Goal: Task Accomplishment & Management: Complete application form

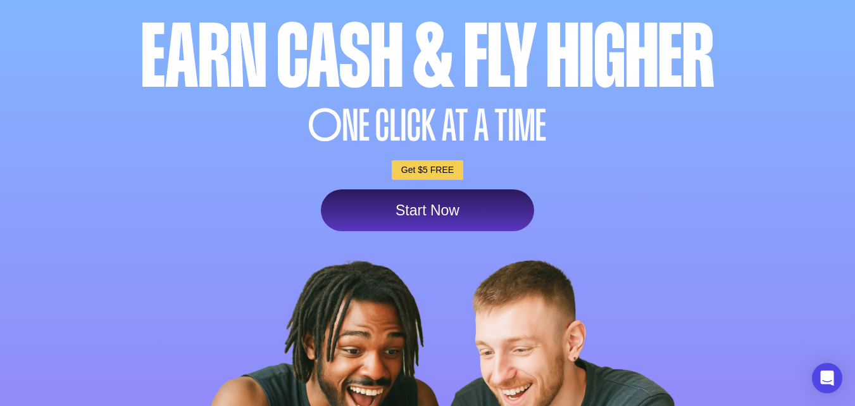
scroll to position [63, 0]
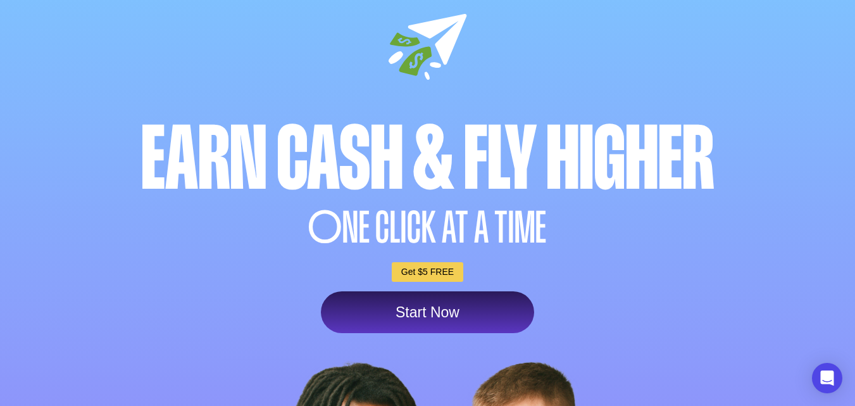
click at [447, 313] on link "Start Now" at bounding box center [427, 312] width 213 height 42
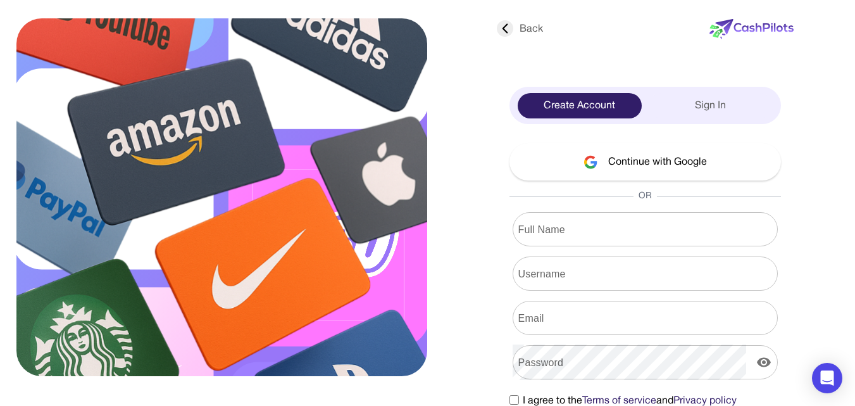
click at [634, 161] on button "Continue with Google" at bounding box center [646, 161] width 272 height 37
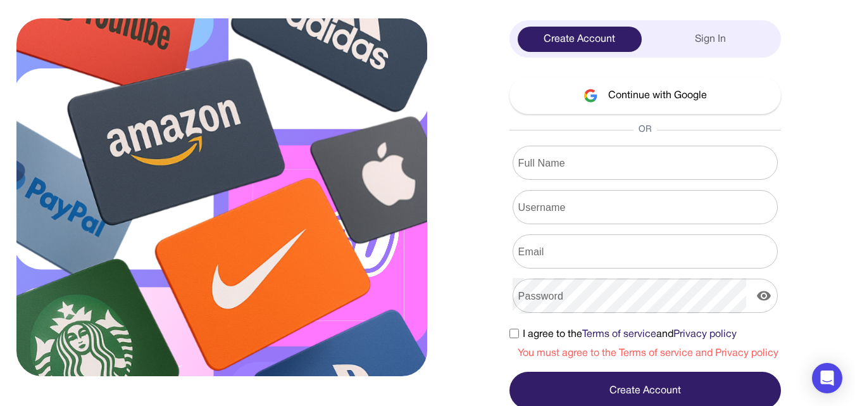
scroll to position [70, 0]
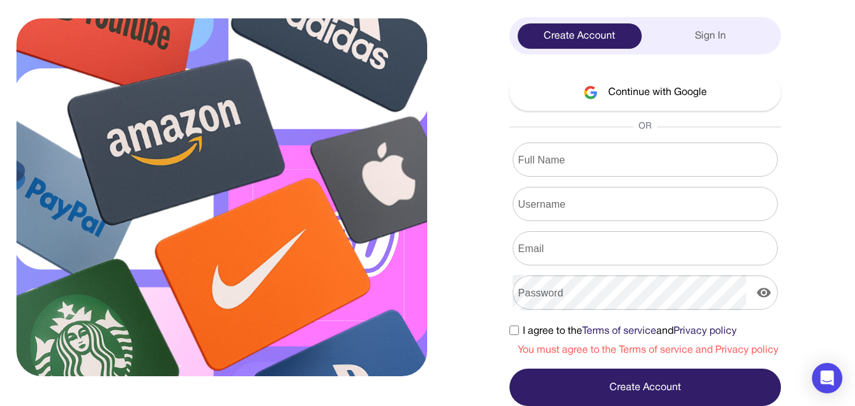
click at [624, 166] on input "Full Name" at bounding box center [645, 159] width 265 height 35
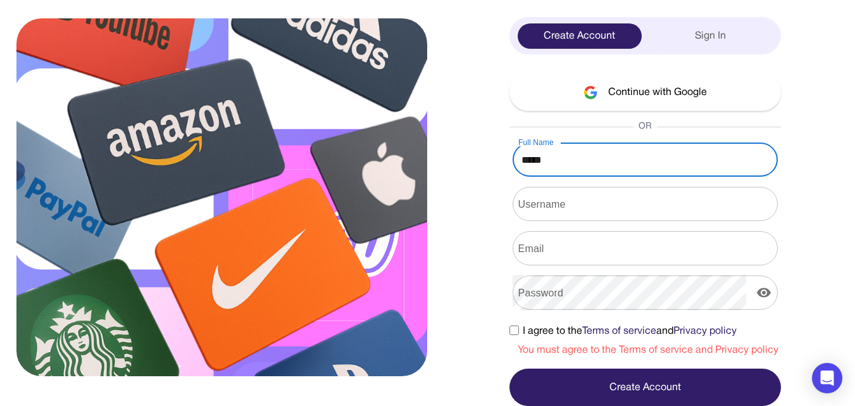
type input "*****"
click at [643, 204] on input "Username" at bounding box center [645, 203] width 265 height 35
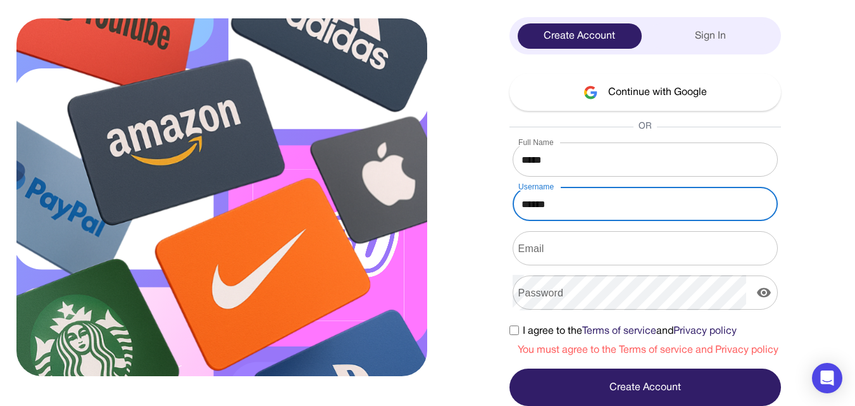
type input "******"
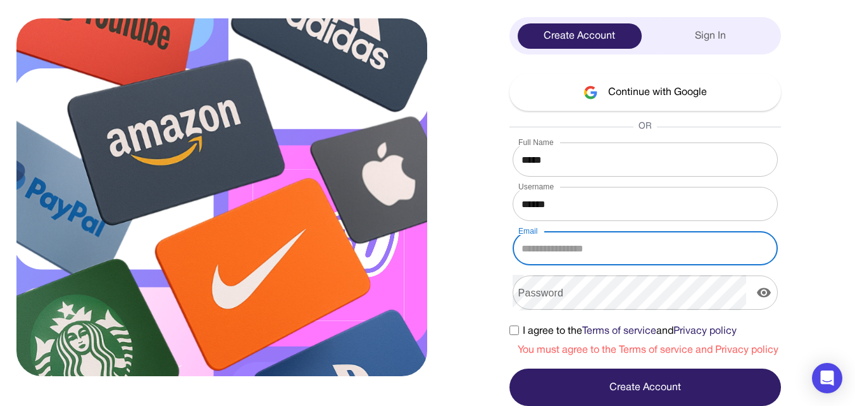
click at [647, 261] on input "Email" at bounding box center [645, 247] width 265 height 35
type input "**********"
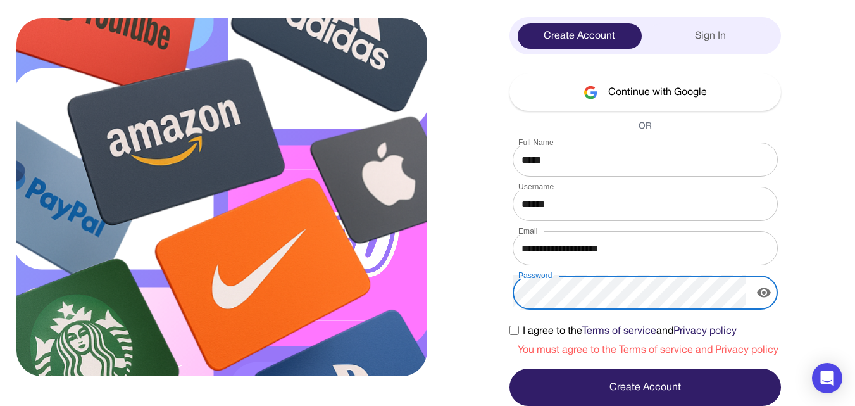
click at [767, 291] on icon "display the password" at bounding box center [764, 292] width 14 height 9
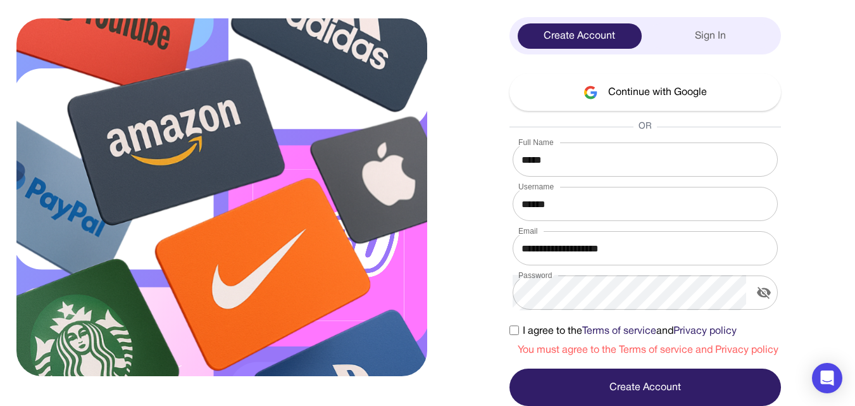
click at [520, 332] on label "I agree to the Terms of service and Privacy policy" at bounding box center [623, 331] width 227 height 15
click at [576, 391] on button "Create Account" at bounding box center [646, 386] width 272 height 37
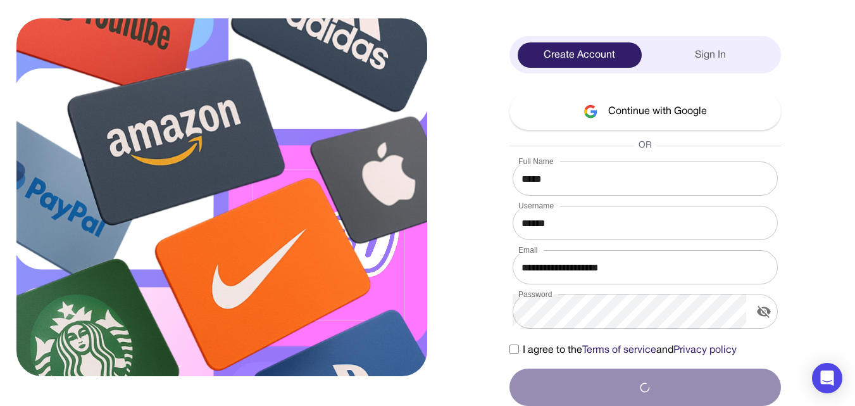
scroll to position [51, 0]
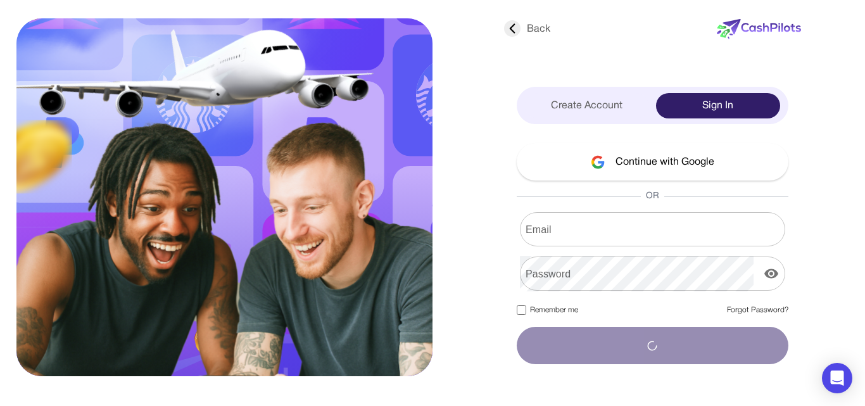
click at [576, 230] on input "Email" at bounding box center [652, 228] width 265 height 35
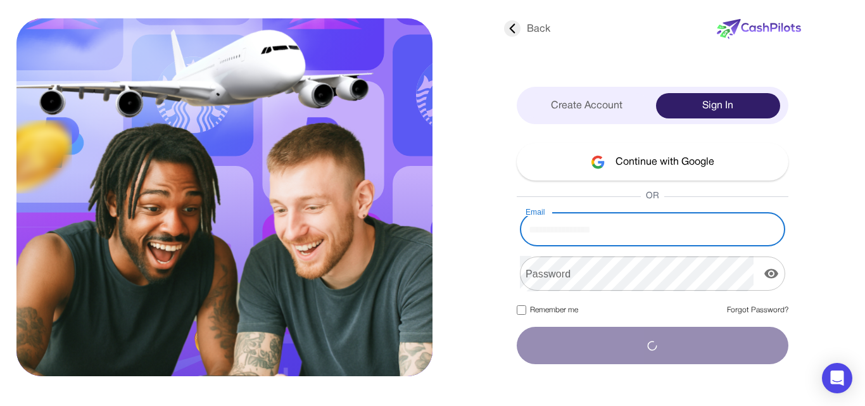
type input "**********"
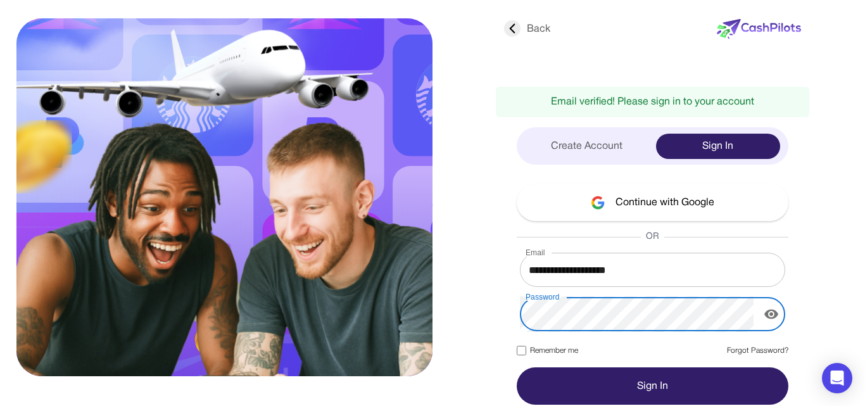
click at [777, 313] on icon "display the password" at bounding box center [771, 314] width 14 height 9
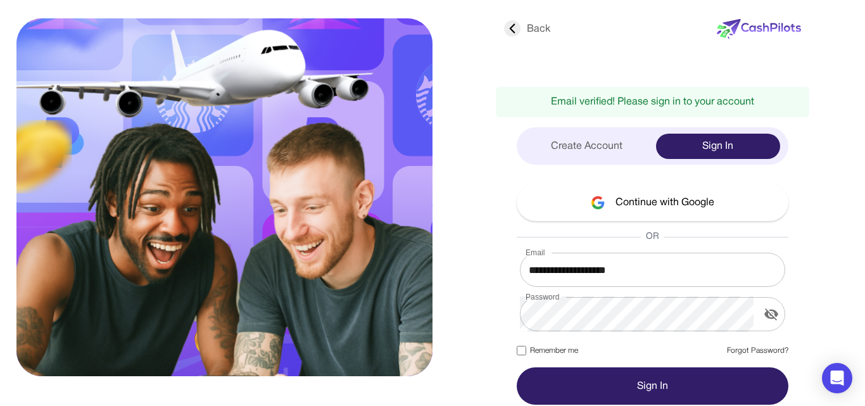
click at [556, 403] on button "Sign In" at bounding box center [653, 385] width 272 height 37
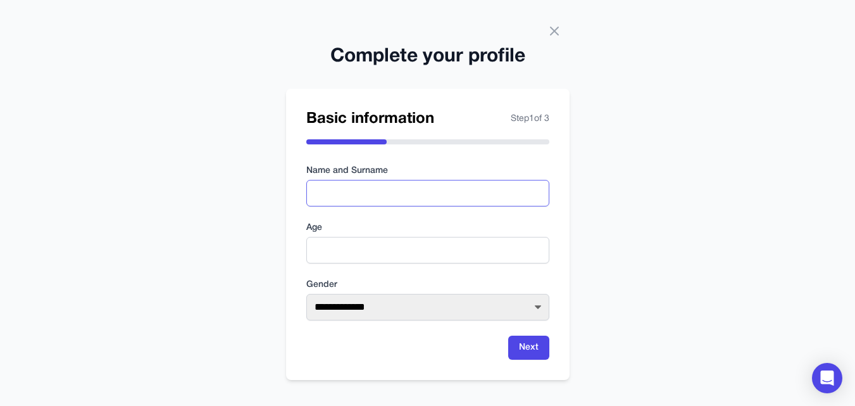
click at [348, 194] on input "text" at bounding box center [427, 193] width 243 height 27
type input "**********"
click at [362, 246] on input "number" at bounding box center [427, 250] width 243 height 27
type input "**"
click at [423, 306] on select "**********" at bounding box center [427, 307] width 243 height 27
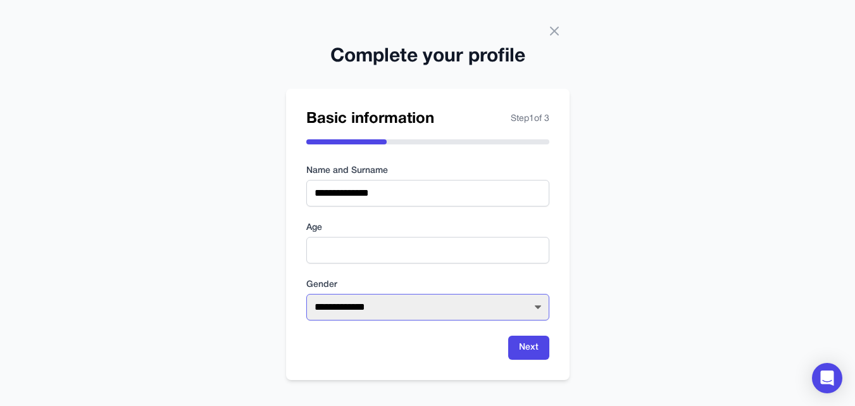
select select "****"
click at [306, 294] on select "**********" at bounding box center [427, 307] width 243 height 27
click at [536, 349] on button "Next" at bounding box center [528, 348] width 41 height 24
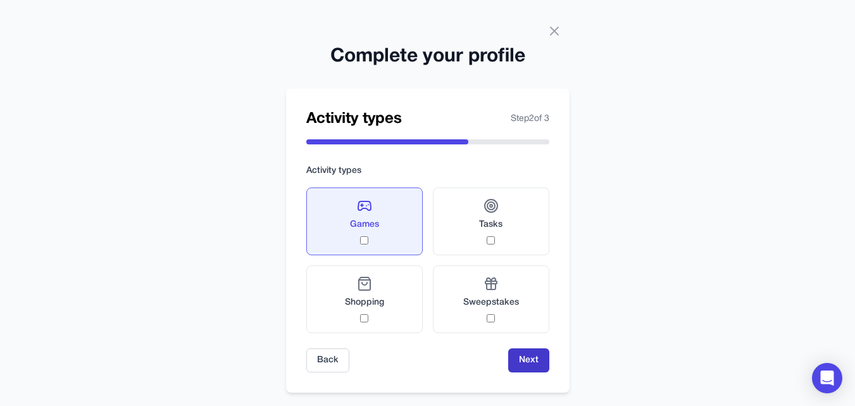
click at [538, 358] on button "Next" at bounding box center [528, 360] width 41 height 24
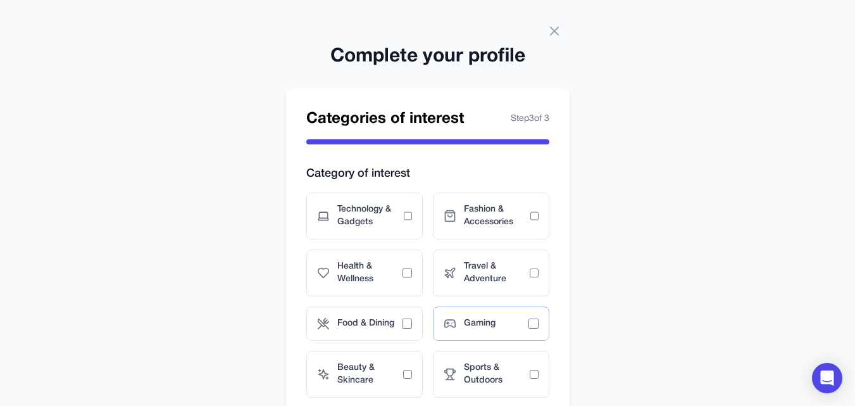
click at [527, 318] on span "Gaming" at bounding box center [496, 323] width 65 height 13
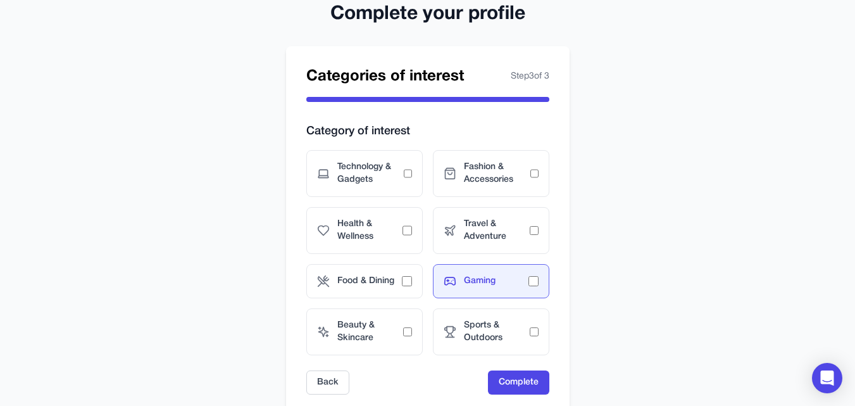
scroll to position [82, 0]
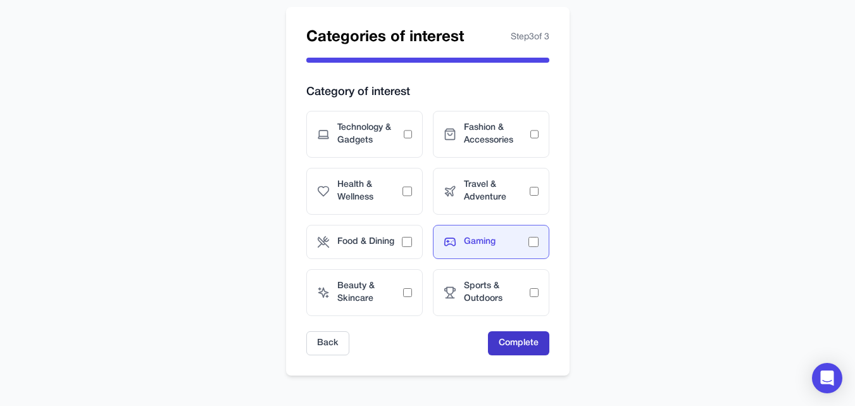
click at [510, 337] on button "Complete" at bounding box center [518, 343] width 61 height 24
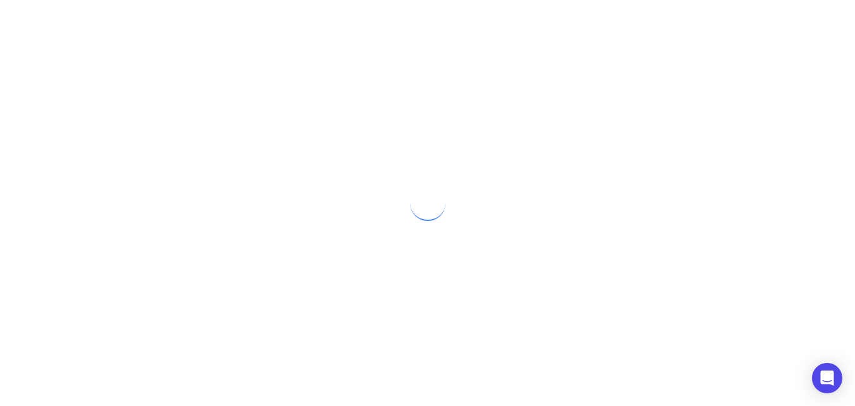
scroll to position [0, 0]
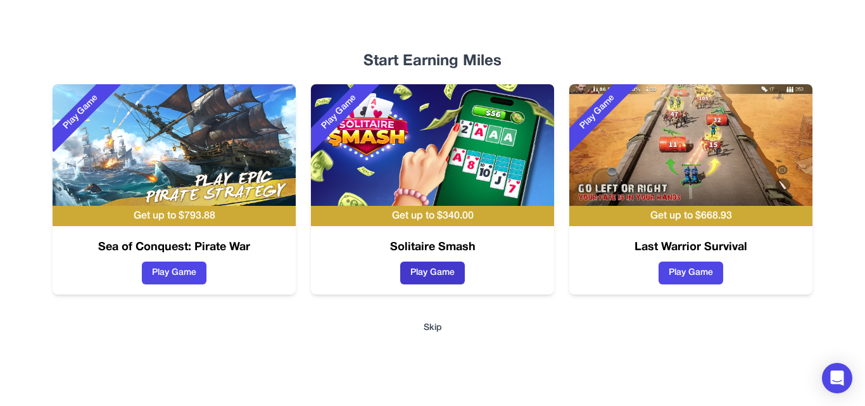
click at [414, 276] on button "Play Game" at bounding box center [432, 272] width 65 height 23
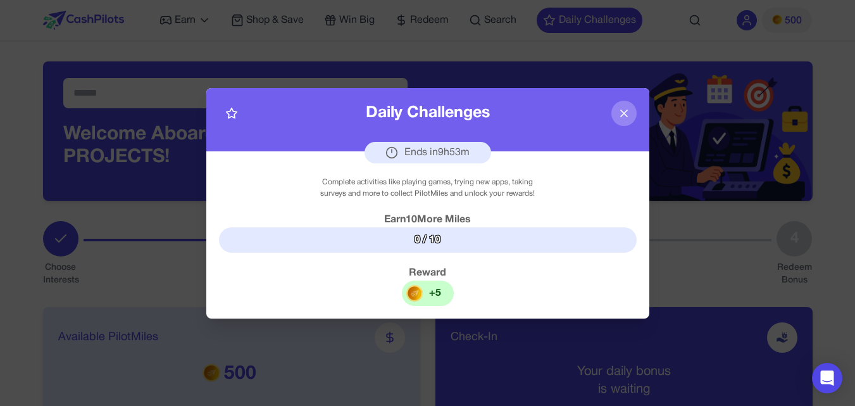
click at [627, 115] on icon at bounding box center [624, 113] width 13 height 13
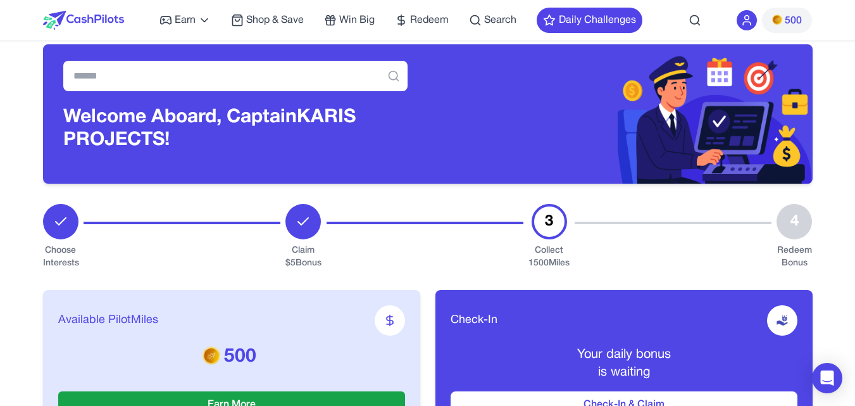
scroll to position [190, 0]
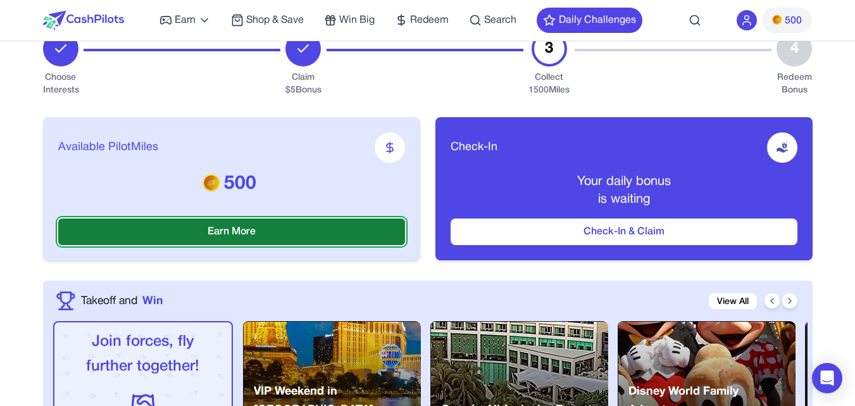
click at [368, 232] on button "Earn More" at bounding box center [231, 231] width 347 height 27
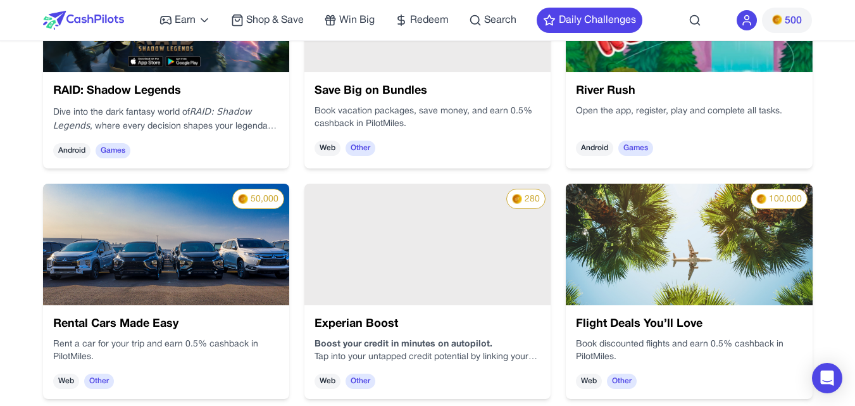
scroll to position [317, 0]
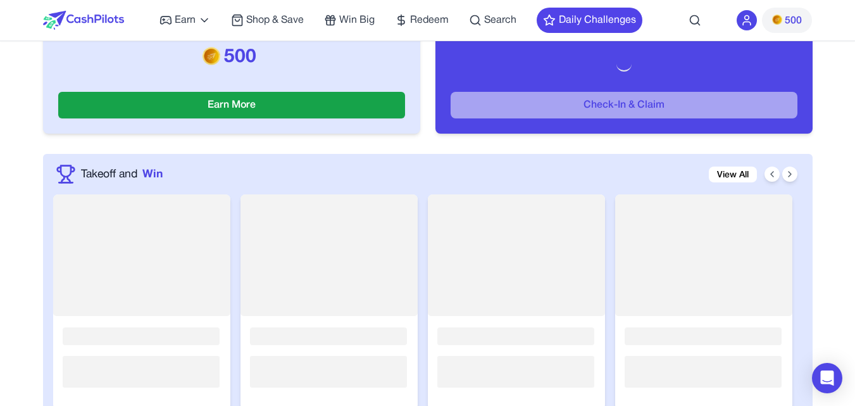
scroll to position [190, 0]
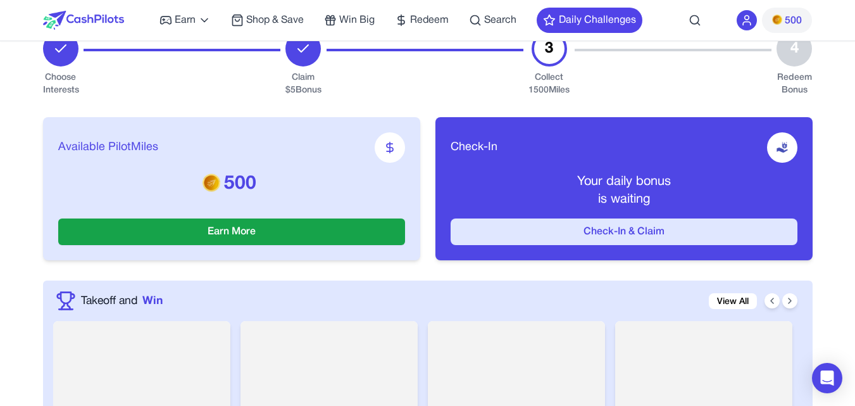
click at [557, 226] on button "Check-In & Claim" at bounding box center [624, 231] width 347 height 27
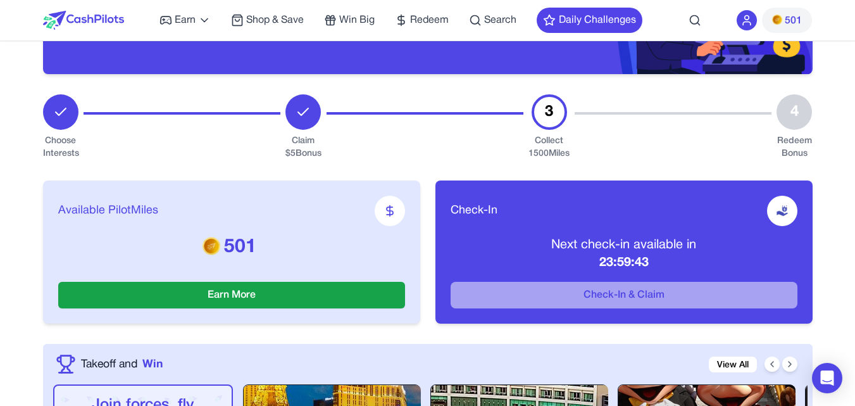
scroll to position [0, 0]
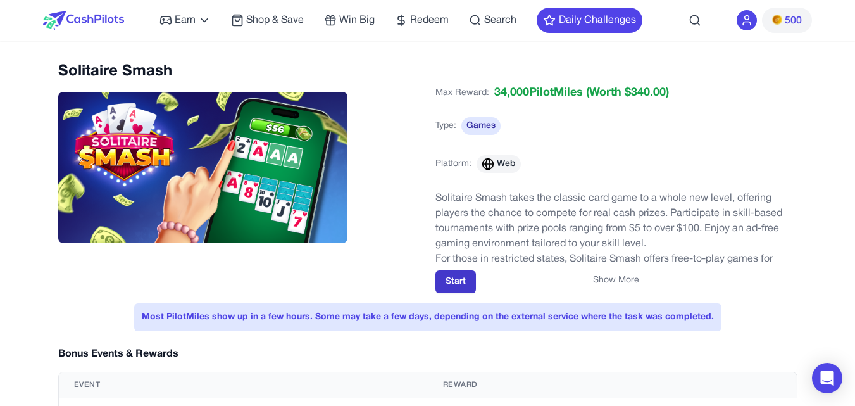
click at [446, 282] on button "Start" at bounding box center [456, 281] width 41 height 23
click at [444, 281] on button "Start" at bounding box center [456, 281] width 41 height 23
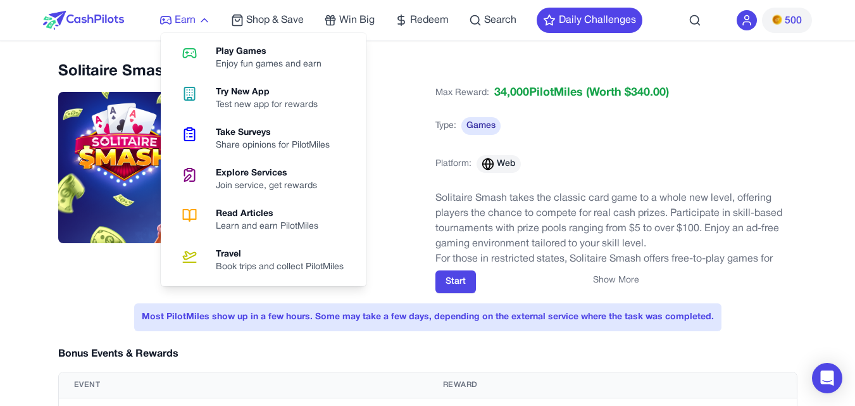
click at [196, 16] on span "Earn" at bounding box center [185, 20] width 21 height 15
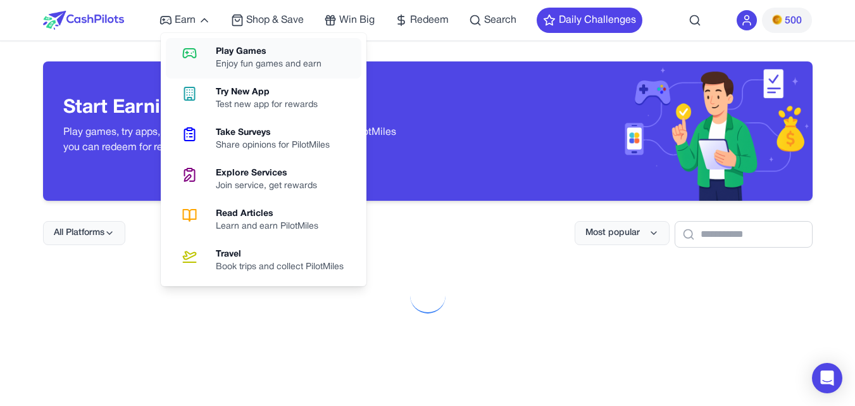
click at [225, 54] on div "Play Games" at bounding box center [274, 52] width 116 height 13
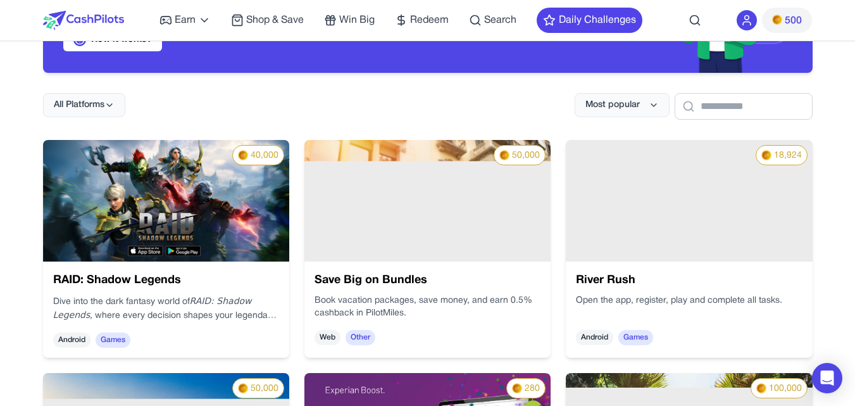
scroll to position [127, 0]
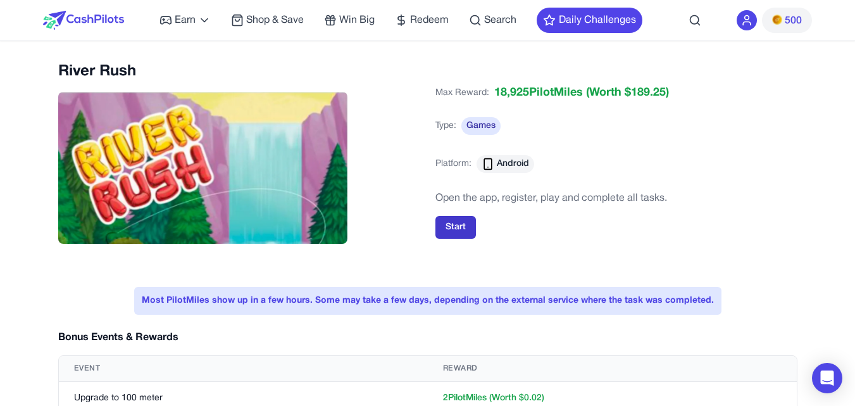
click at [450, 231] on button "Start" at bounding box center [456, 227] width 41 height 23
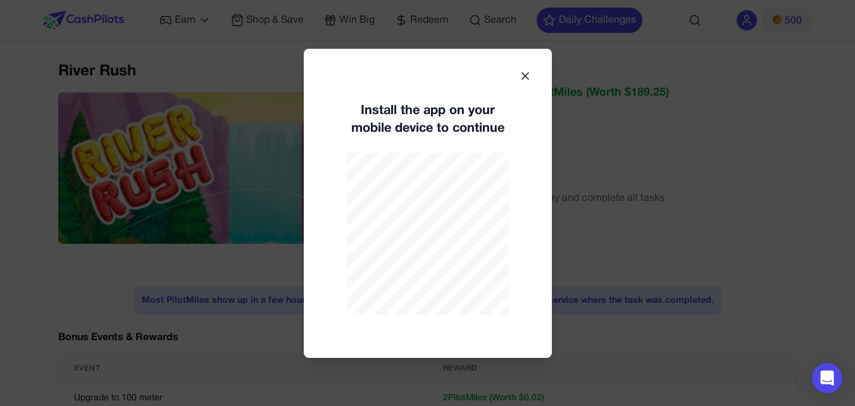
click at [528, 76] on icon at bounding box center [525, 76] width 13 height 13
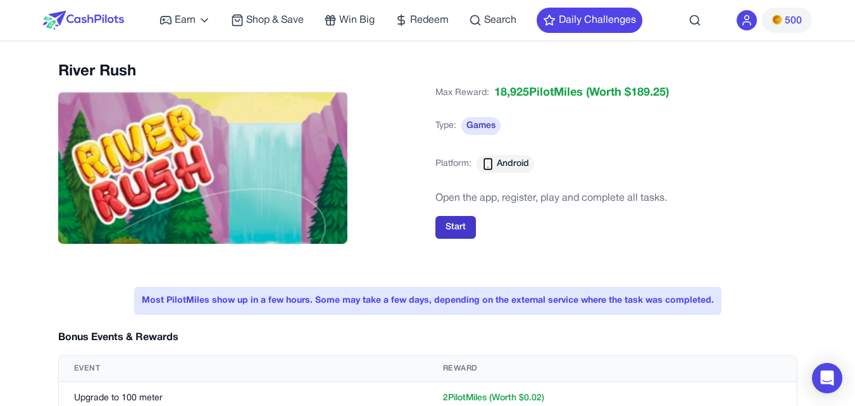
click at [463, 223] on button "Start" at bounding box center [456, 227] width 41 height 23
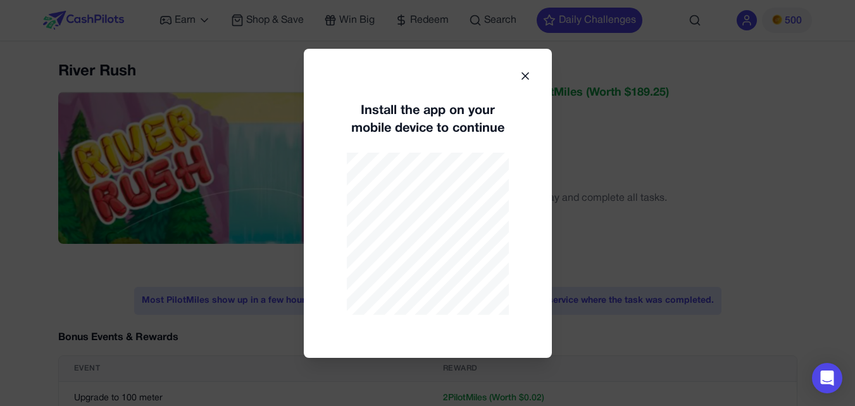
click at [523, 75] on icon at bounding box center [525, 76] width 13 height 13
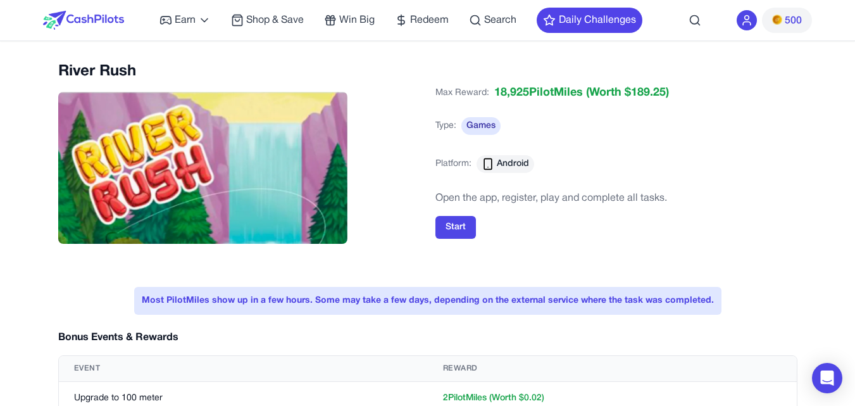
click at [488, 167] on icon at bounding box center [488, 164] width 13 height 13
